Goal: Find contact information: Find contact information

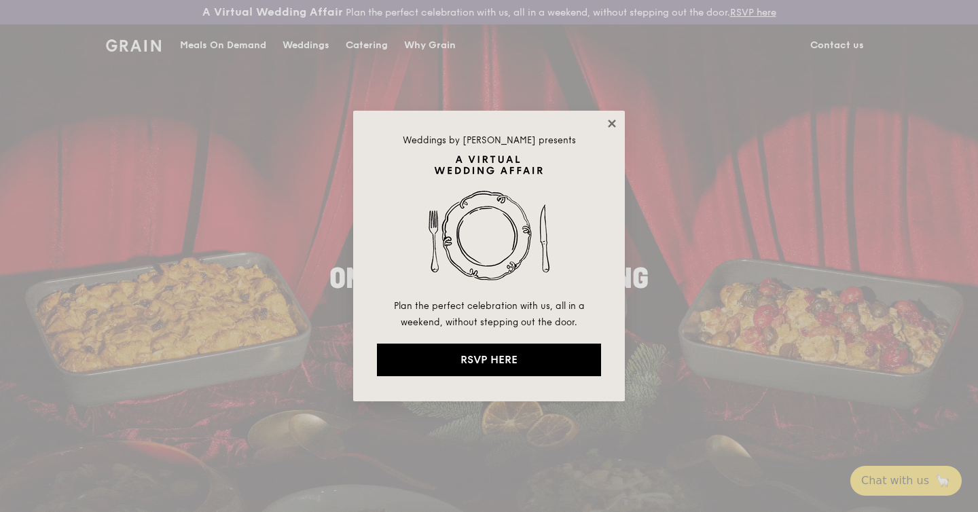
click at [607, 120] on icon at bounding box center [612, 124] width 12 height 12
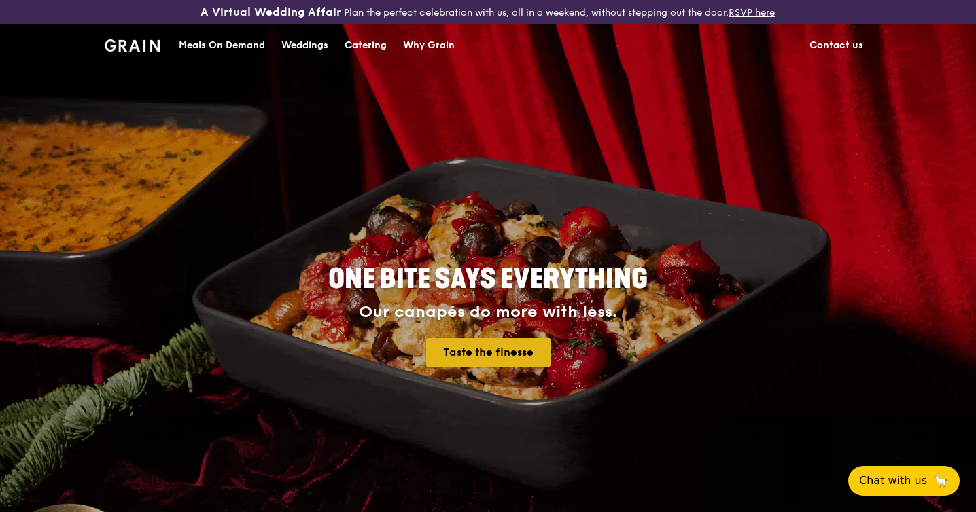
click at [506, 353] on link "Taste the finesse" at bounding box center [488, 352] width 124 height 29
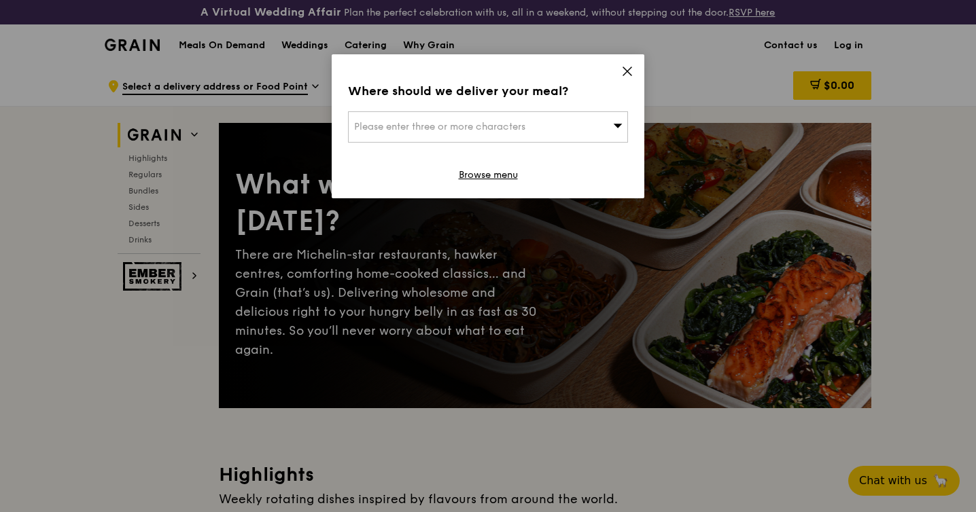
click at [624, 69] on icon at bounding box center [627, 71] width 8 height 8
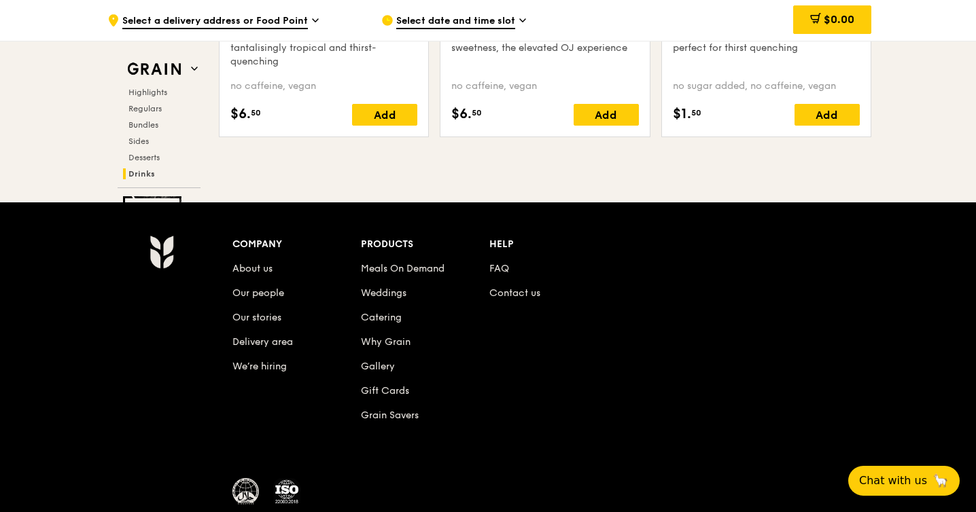
scroll to position [5677, 0]
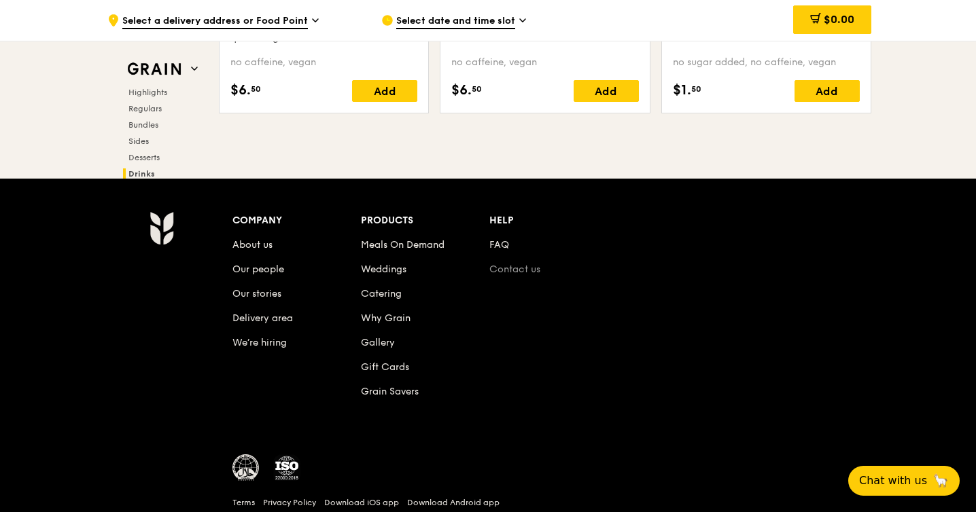
click at [513, 266] on link "Contact us" at bounding box center [514, 270] width 51 height 12
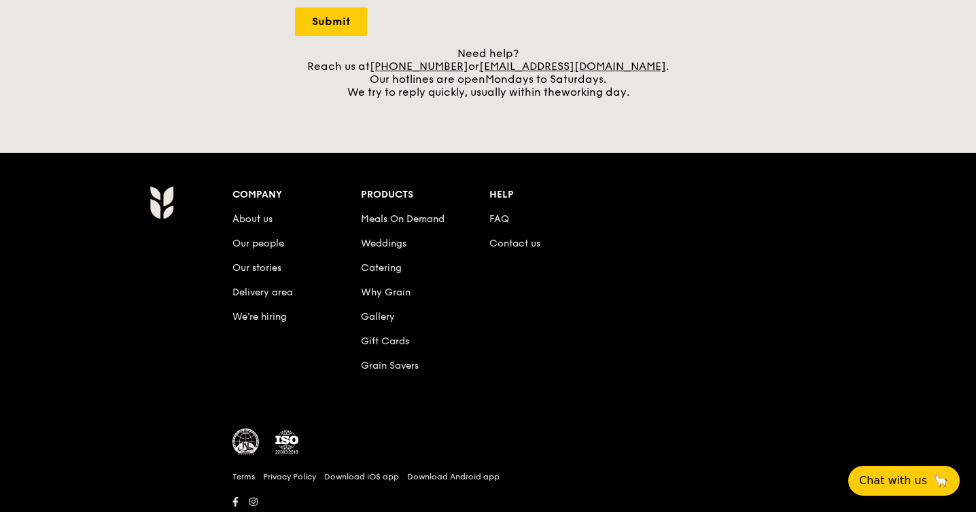
scroll to position [631, 0]
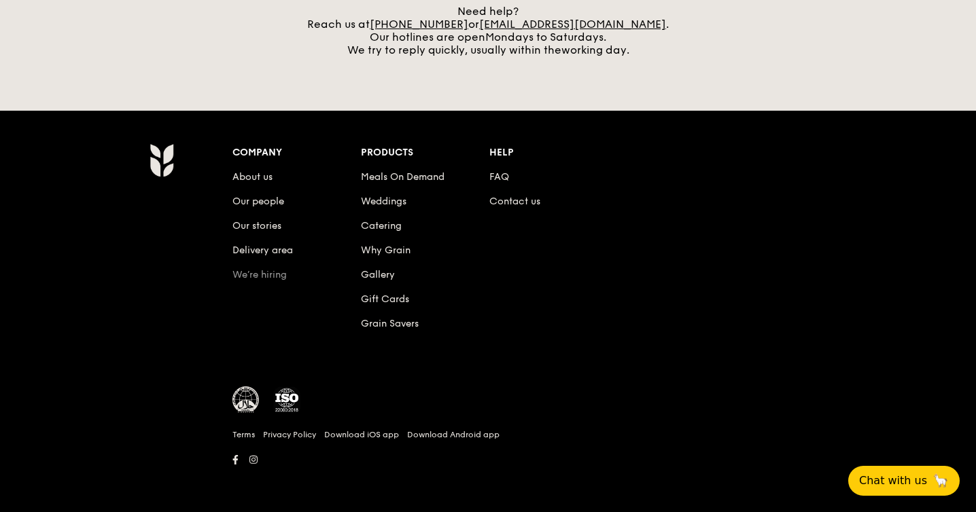
click at [267, 274] on link "We’re hiring" at bounding box center [259, 275] width 54 height 12
